Goal: Information Seeking & Learning: Learn about a topic

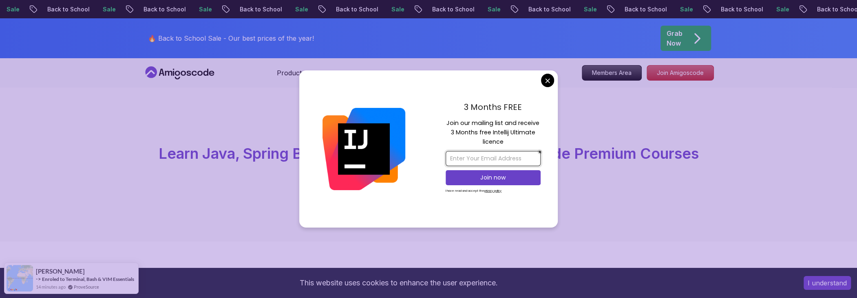
click at [464, 160] on input "email" at bounding box center [493, 158] width 95 height 15
type input "[EMAIL_ADDRESS][DOMAIN_NAME]"
click at [513, 180] on p "Join now" at bounding box center [493, 178] width 77 height 8
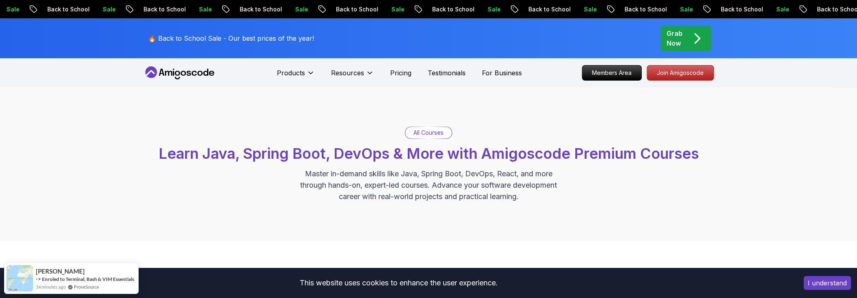
click at [190, 72] on icon at bounding box center [189, 73] width 4 height 5
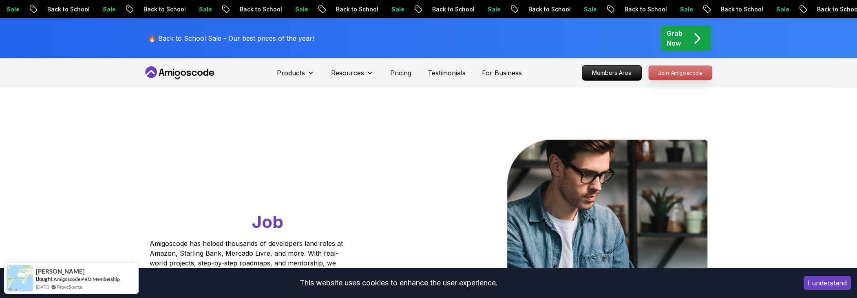
click at [683, 78] on p "Join Amigoscode" at bounding box center [680, 73] width 63 height 14
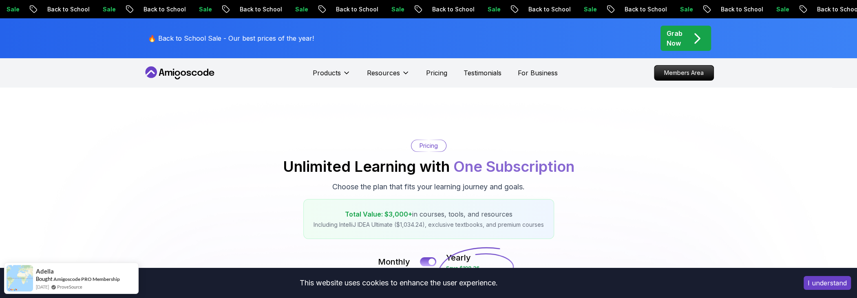
click at [676, 43] on p "Grab Now" at bounding box center [675, 39] width 16 height 20
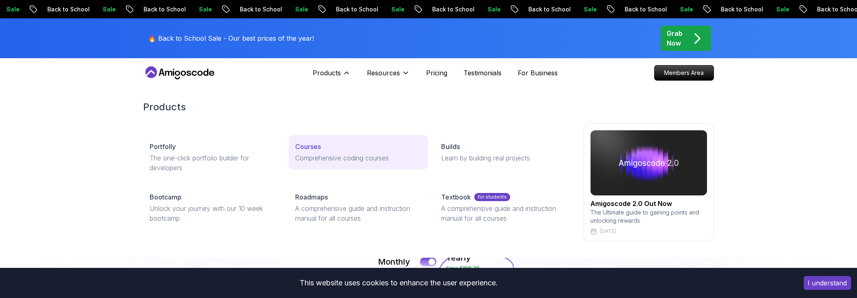
click at [327, 156] on p "Comprehensive coding courses" at bounding box center [358, 158] width 126 height 10
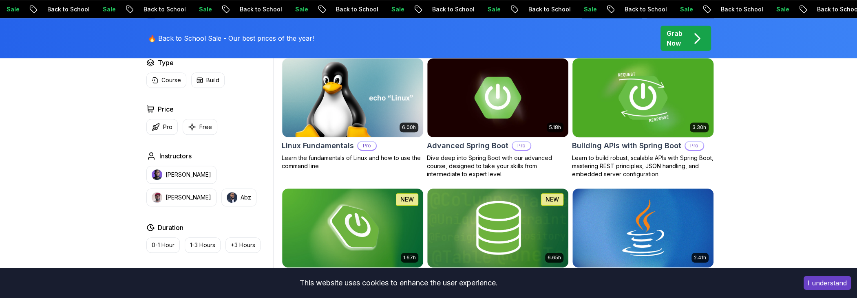
scroll to position [367, 0]
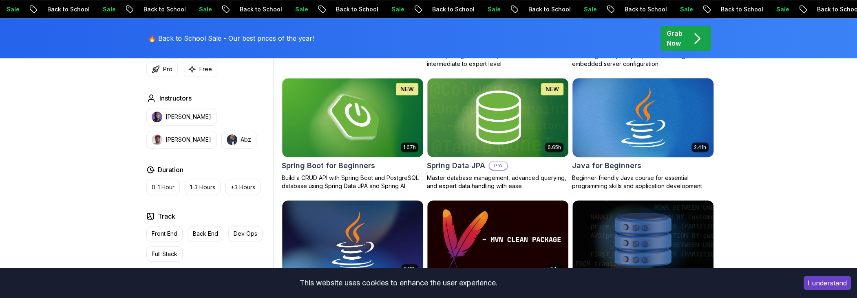
click at [633, 136] on img at bounding box center [643, 117] width 148 height 83
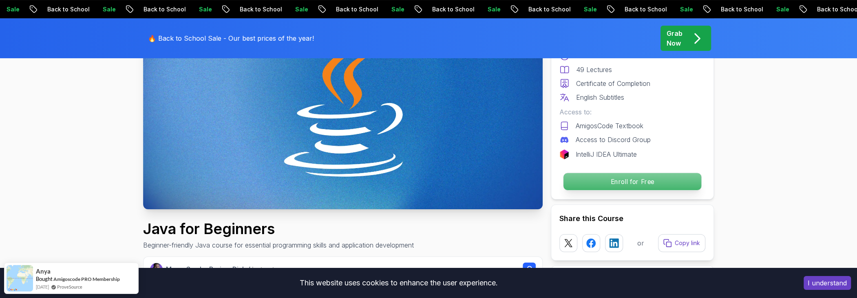
click at [605, 183] on p "Enroll for Free" at bounding box center [632, 181] width 138 height 17
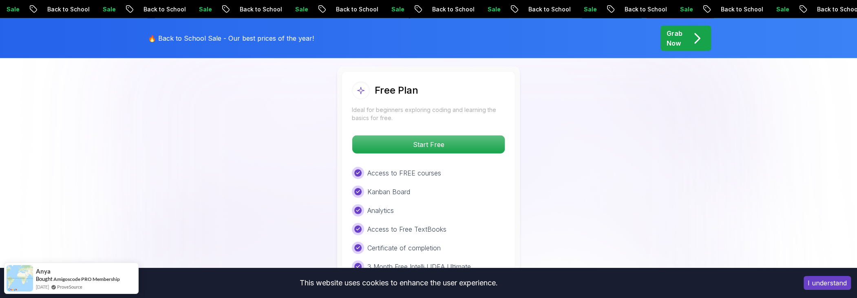
scroll to position [1706, 0]
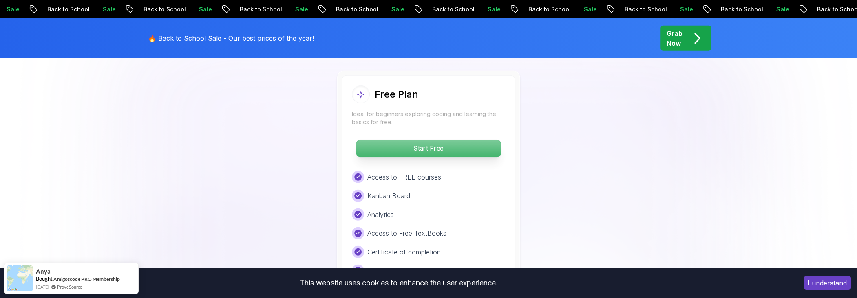
click at [436, 140] on p "Start Free" at bounding box center [428, 148] width 145 height 17
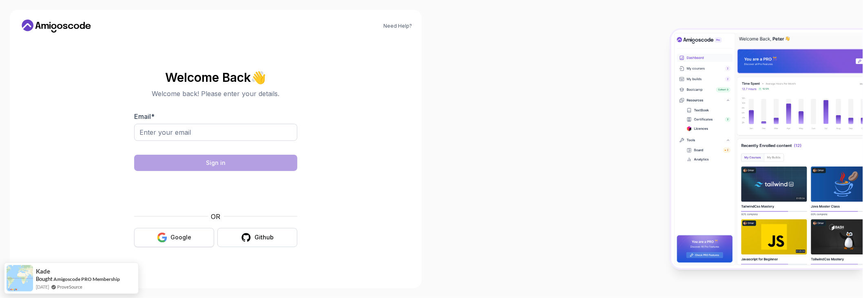
click at [201, 239] on button "Google" at bounding box center [174, 237] width 80 height 19
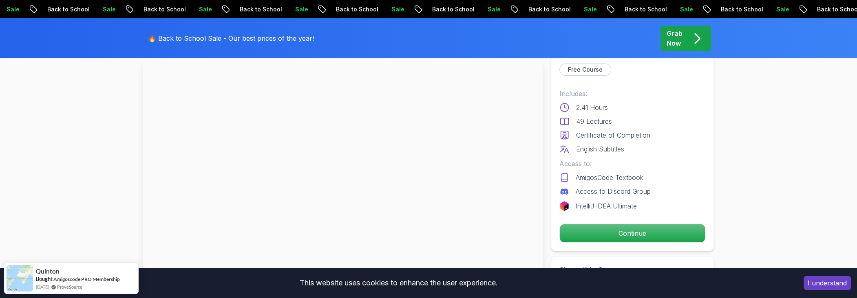
scroll to position [82, 0]
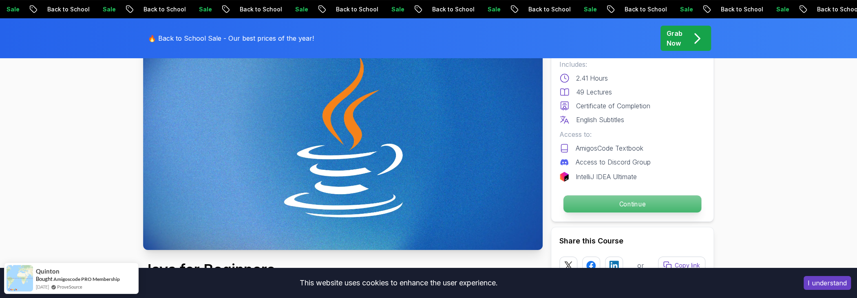
click at [618, 205] on p "Continue" at bounding box center [632, 204] width 138 height 17
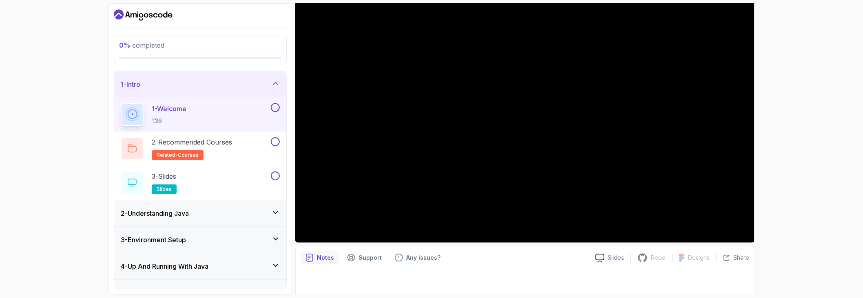
scroll to position [91, 0]
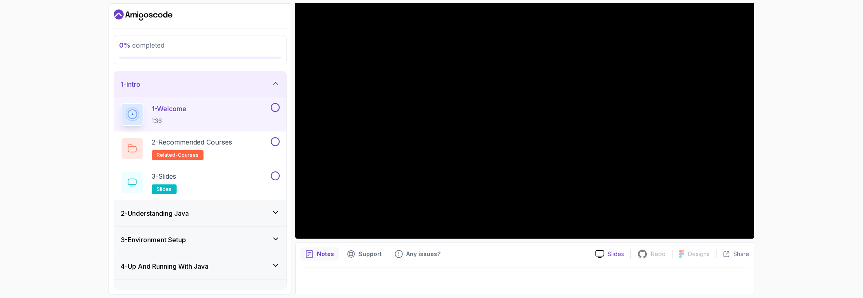
click at [616, 254] on p "Slides" at bounding box center [615, 254] width 16 height 8
click at [616, 255] on p "Slides" at bounding box center [615, 254] width 16 height 8
click at [222, 146] on p "2 - Recommended Courses" at bounding box center [192, 142] width 80 height 10
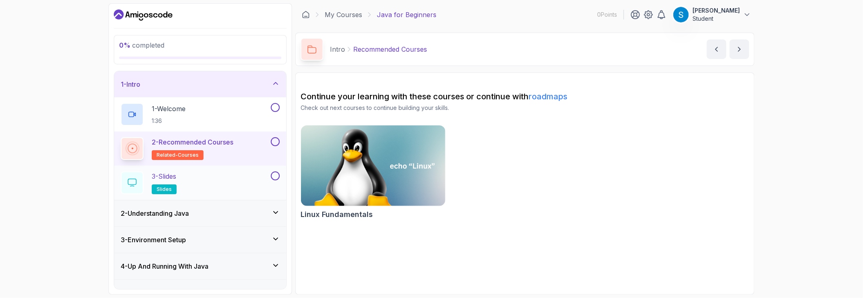
click at [242, 180] on div "3 - Slides slides" at bounding box center [195, 183] width 148 height 23
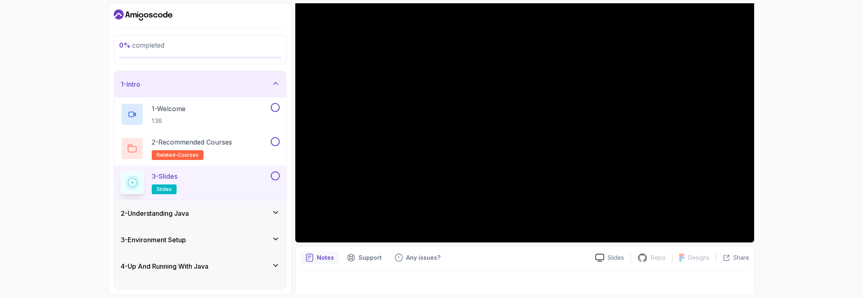
scroll to position [91, 0]
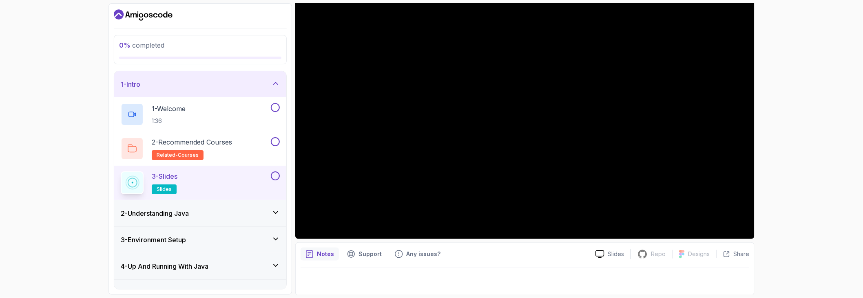
click at [210, 219] on div "2 - Understanding Java" at bounding box center [200, 214] width 172 height 26
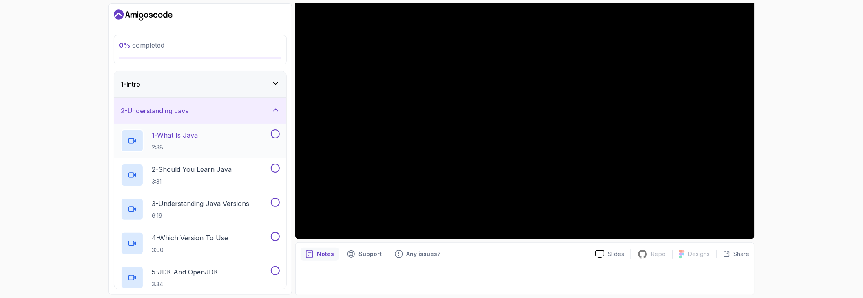
click at [204, 141] on div "1 - What Is Java 2:38" at bounding box center [195, 141] width 148 height 23
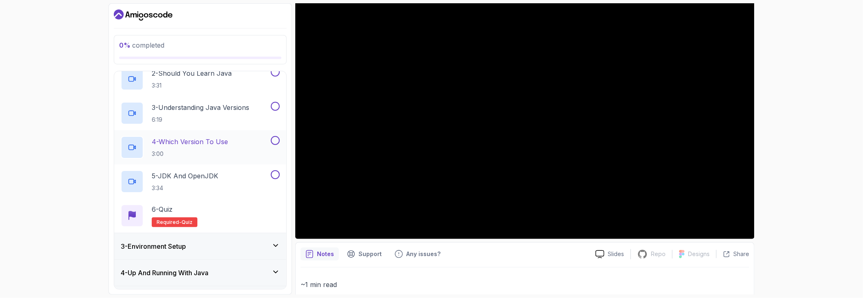
scroll to position [163, 0]
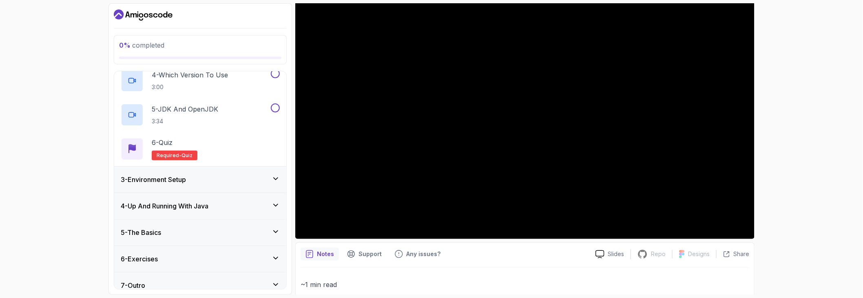
click at [196, 179] on div "3 - Environment Setup" at bounding box center [200, 180] width 159 height 10
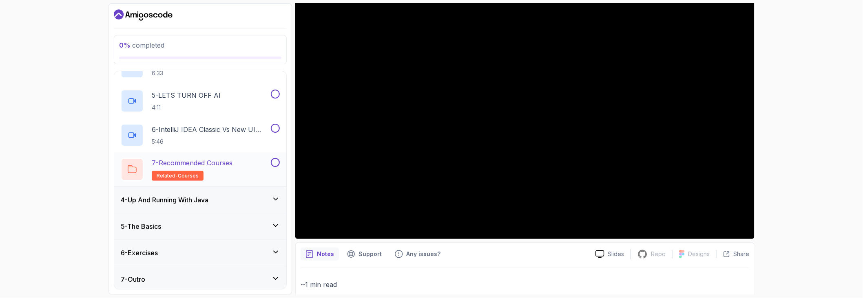
scroll to position [205, 0]
click at [202, 219] on div "5 - The Basics" at bounding box center [200, 225] width 172 height 26
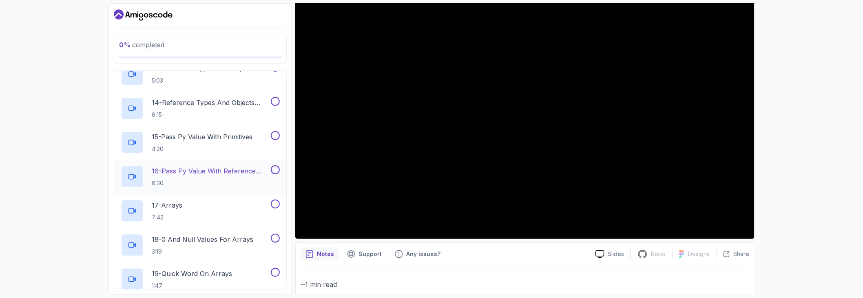
scroll to position [650, 0]
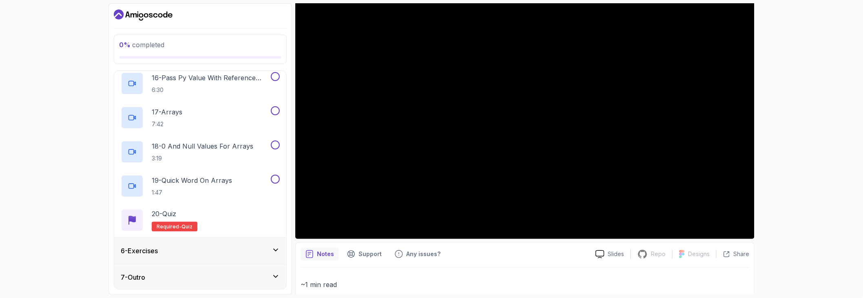
click at [173, 252] on div "6 - Exercises" at bounding box center [200, 251] width 159 height 10
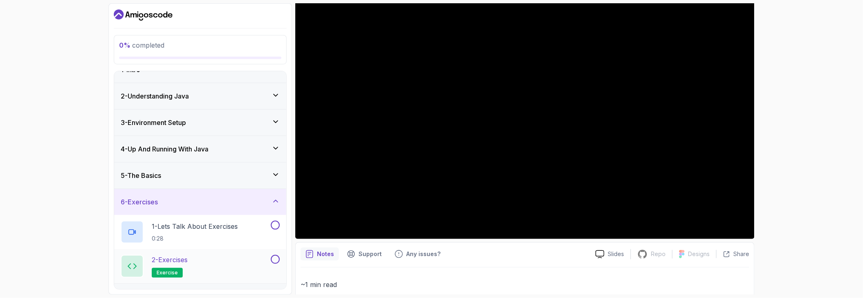
scroll to position [34, 0]
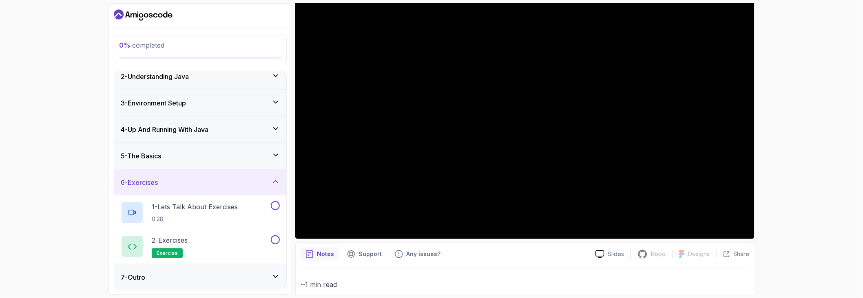
click at [212, 278] on div "7 - Outro" at bounding box center [200, 278] width 159 height 10
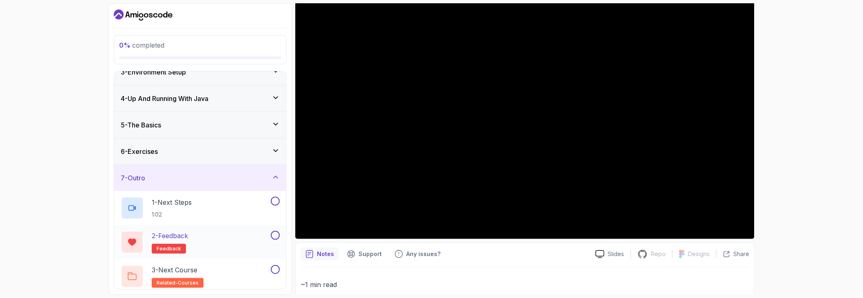
scroll to position [68, 0]
